Goal: Find specific page/section: Find specific page/section

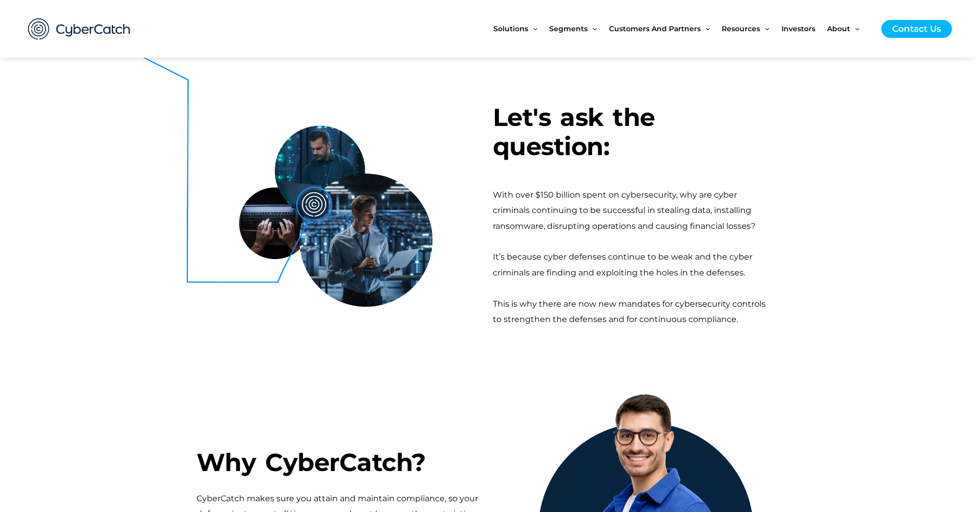
click at [870, 308] on section "Let's ask the question: With over $150 billion spent on cybersecurity, why are …" at bounding box center [487, 215] width 975 height 307
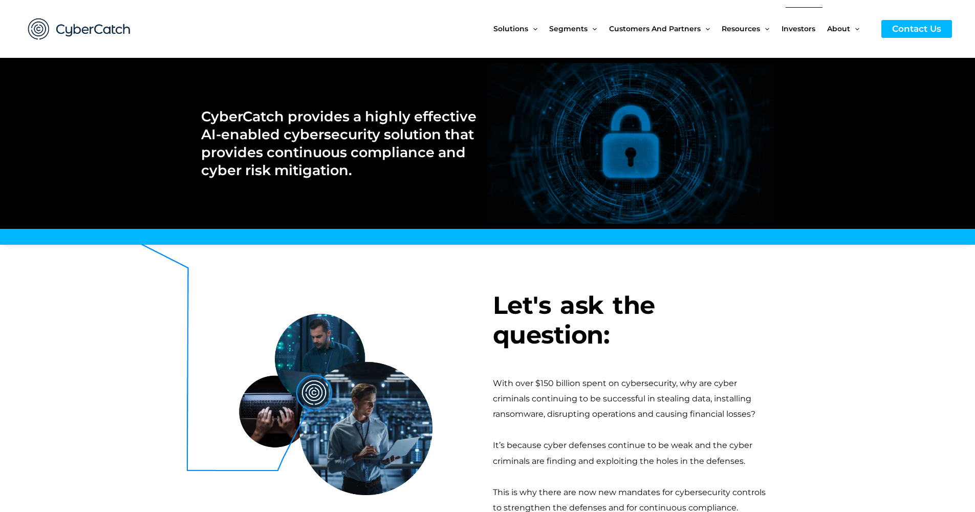
click at [795, 29] on span "Investors" at bounding box center [799, 28] width 34 height 43
click at [800, 29] on span "Investors" at bounding box center [799, 28] width 34 height 43
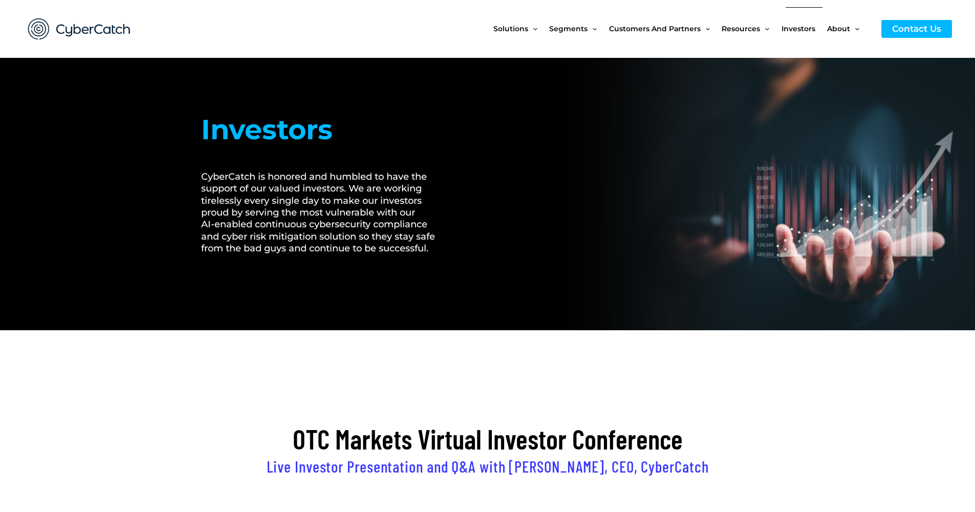
click at [814, 32] on span "Investors" at bounding box center [799, 28] width 34 height 43
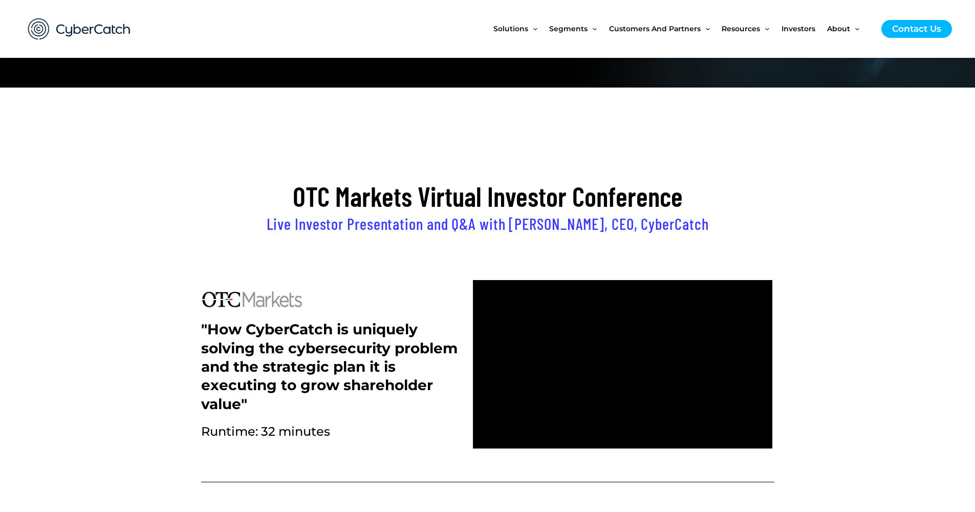
scroll to position [63, 0]
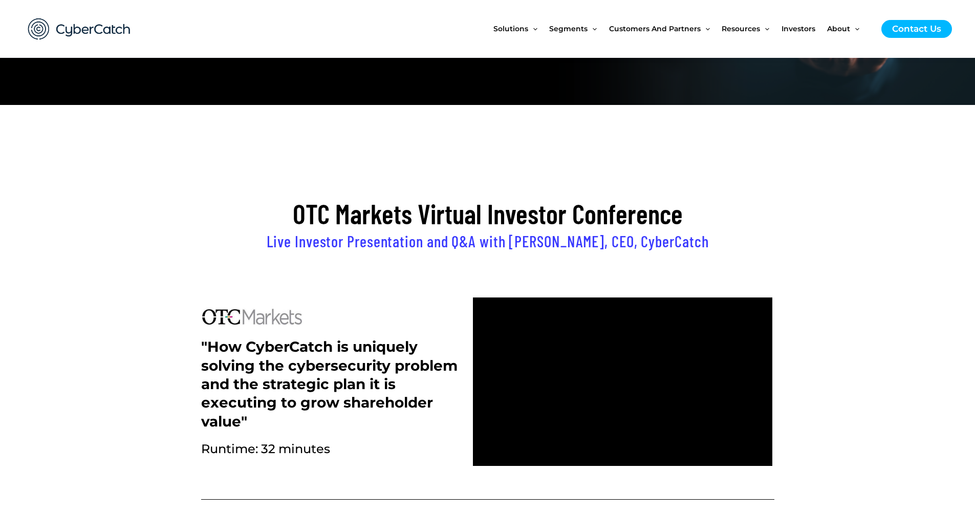
scroll to position [226, 0]
